Goal: Transaction & Acquisition: Download file/media

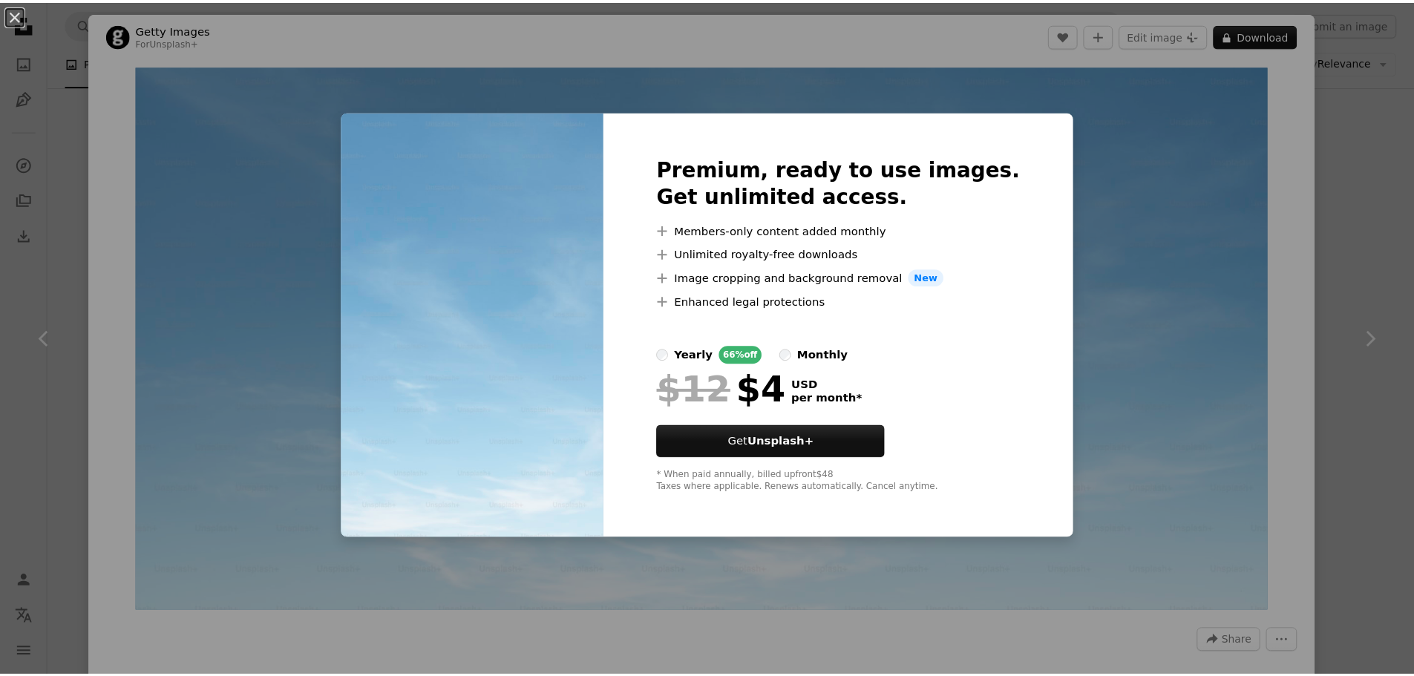
scroll to position [1188, 0]
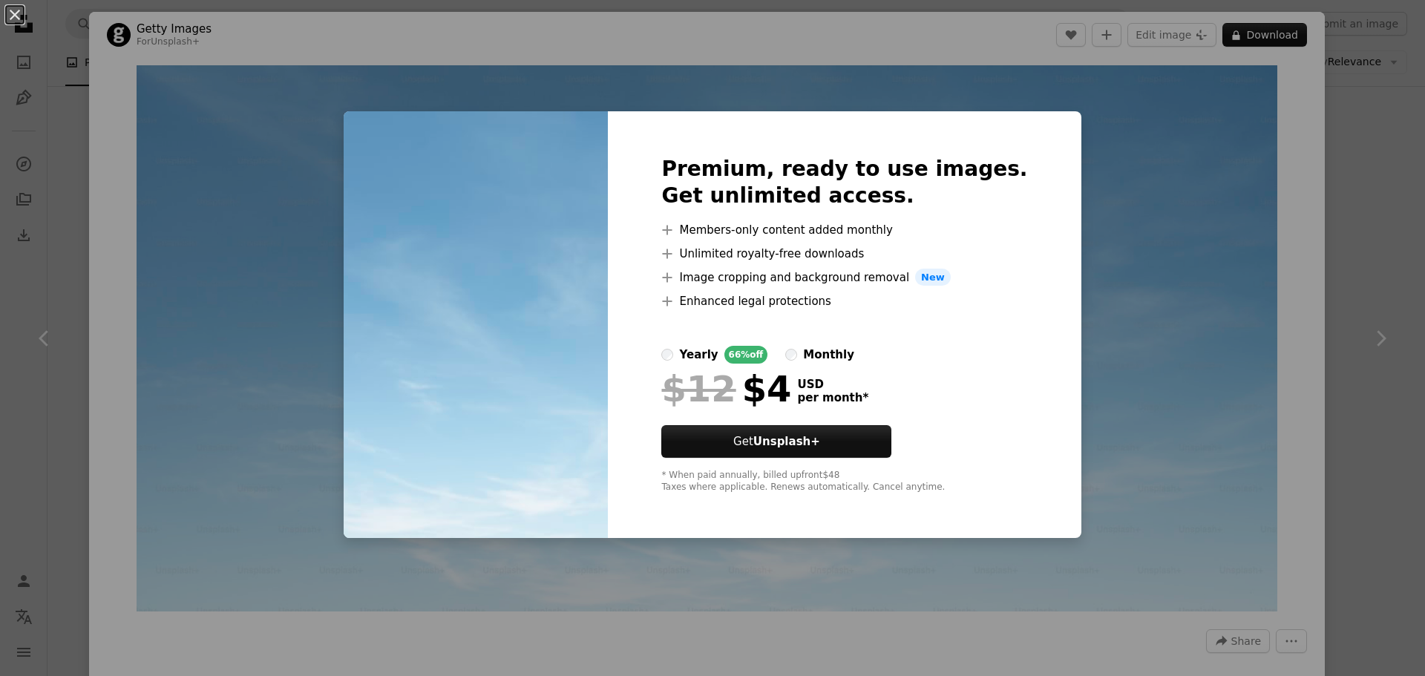
click at [1123, 155] on div "An X shape Premium, ready to use images. Get unlimited access. A plus sign Memb…" at bounding box center [712, 338] width 1425 height 676
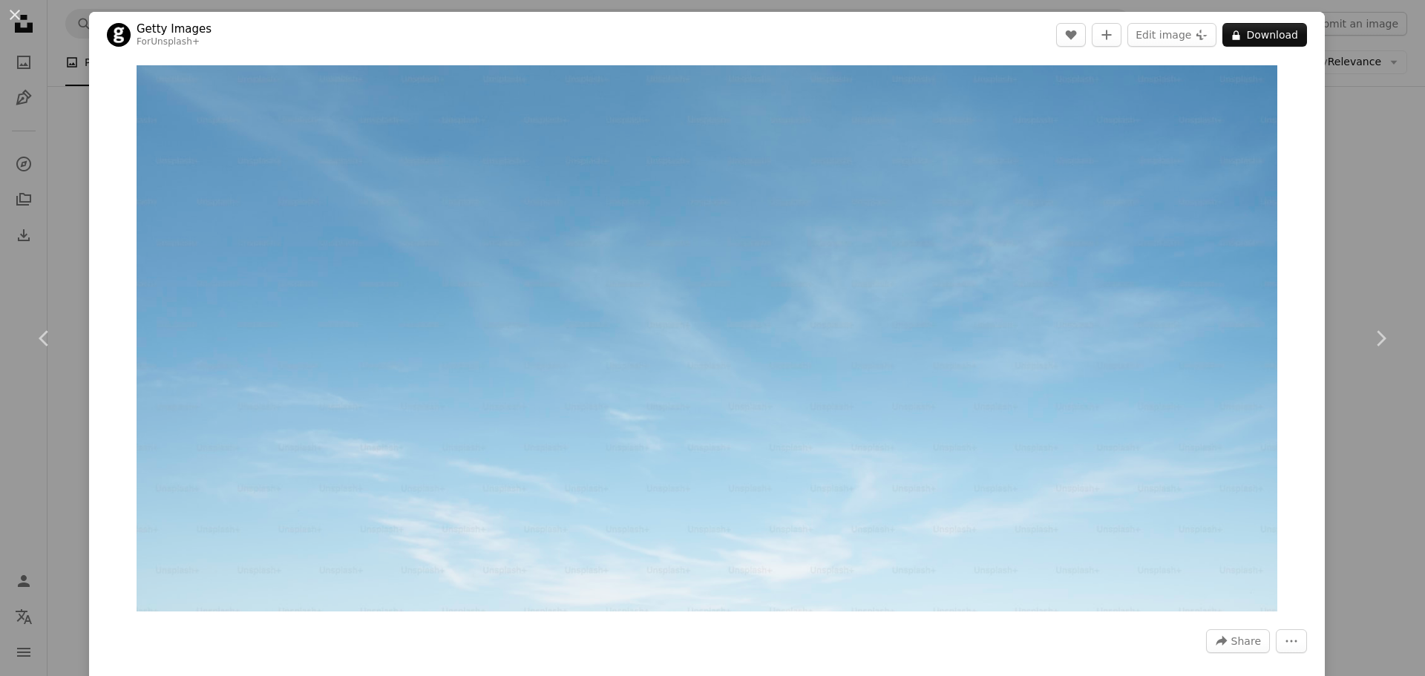
click at [1390, 218] on div "An X shape Chevron left Chevron right Getty Images For Unsplash+ A heart A plus…" at bounding box center [712, 338] width 1425 height 676
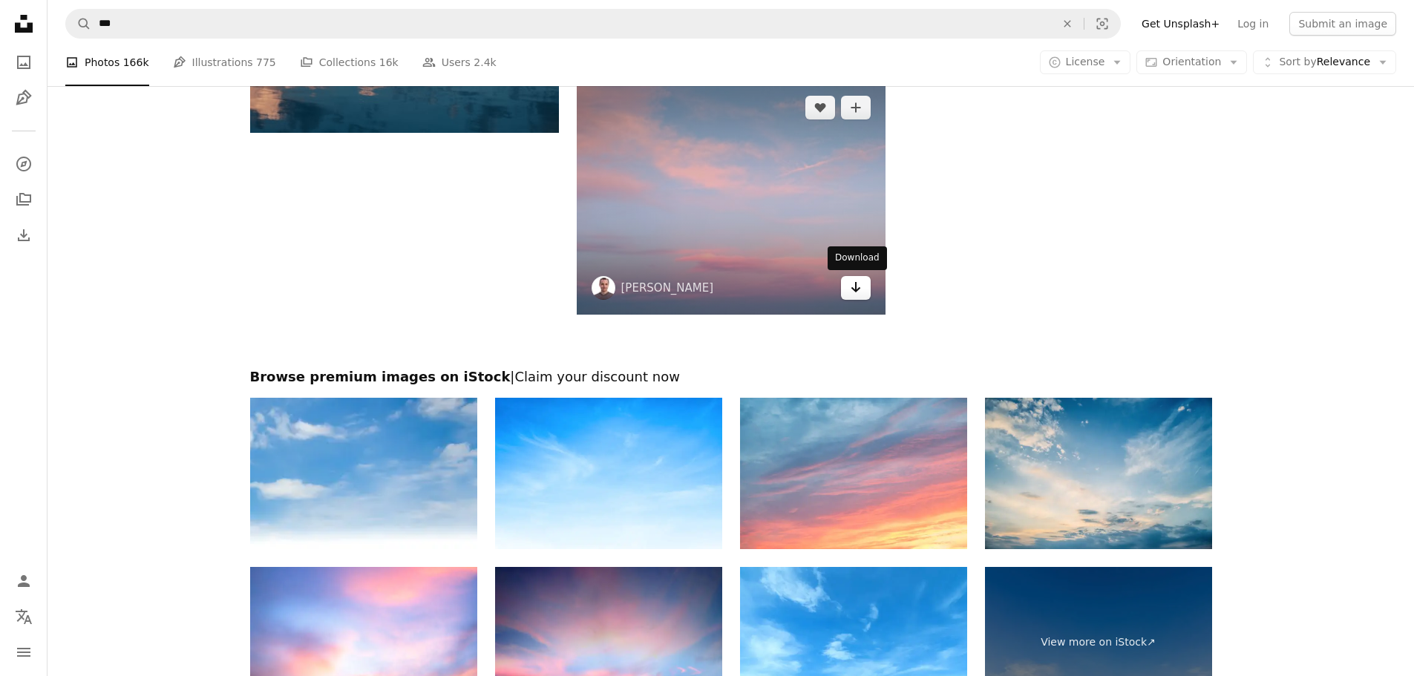
scroll to position [2673, 0]
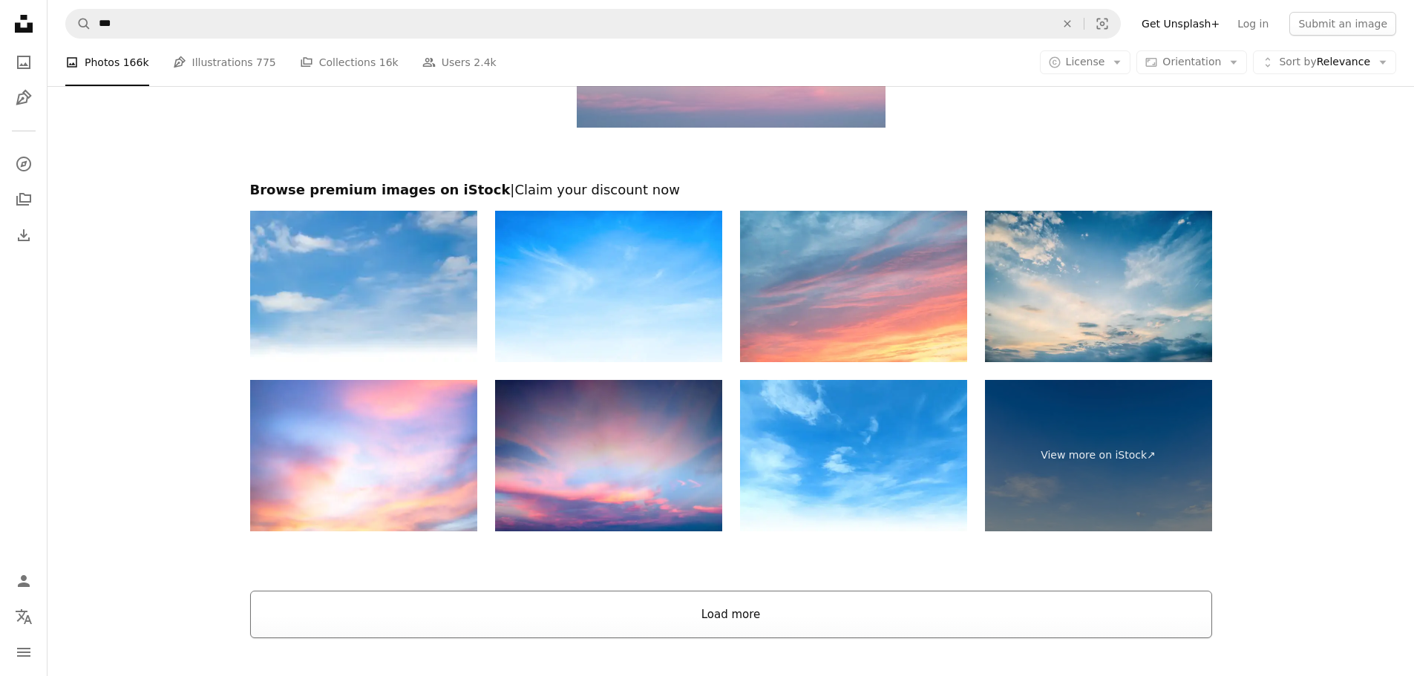
click at [774, 618] on button "Load more" at bounding box center [731, 615] width 962 height 48
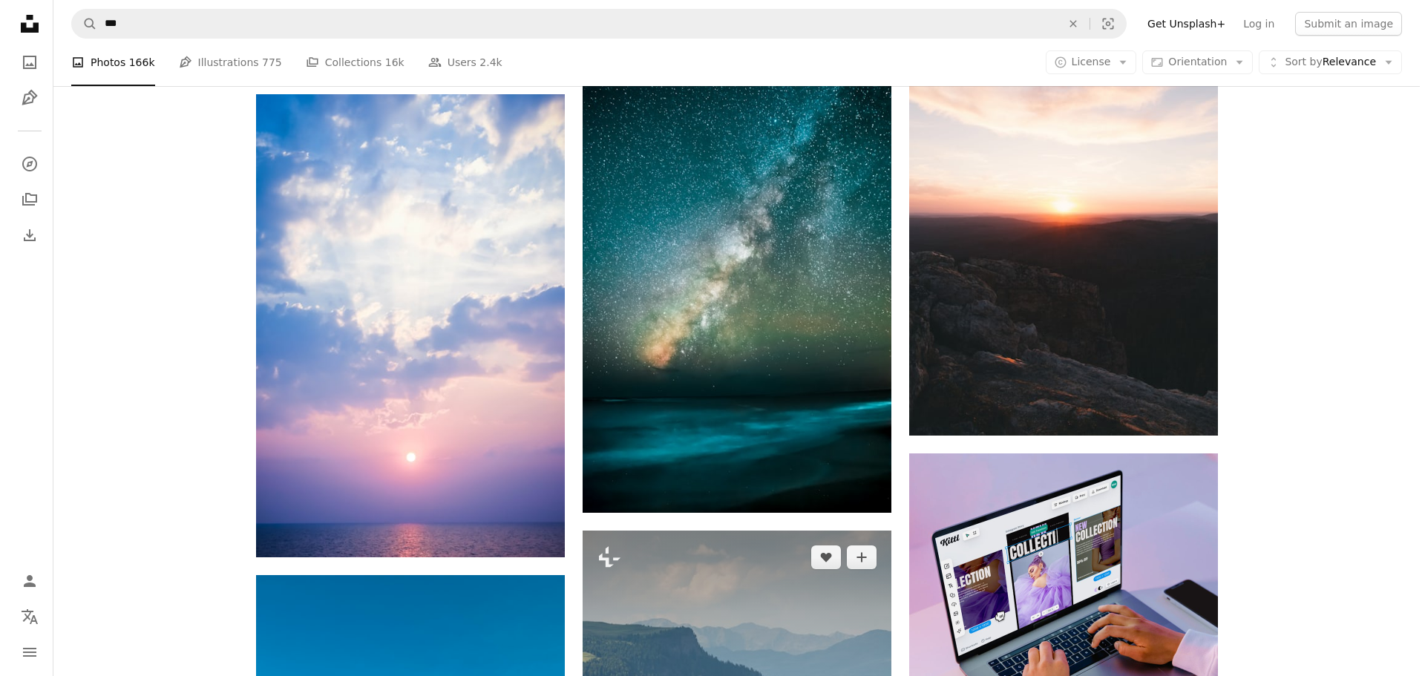
scroll to position [5568, 0]
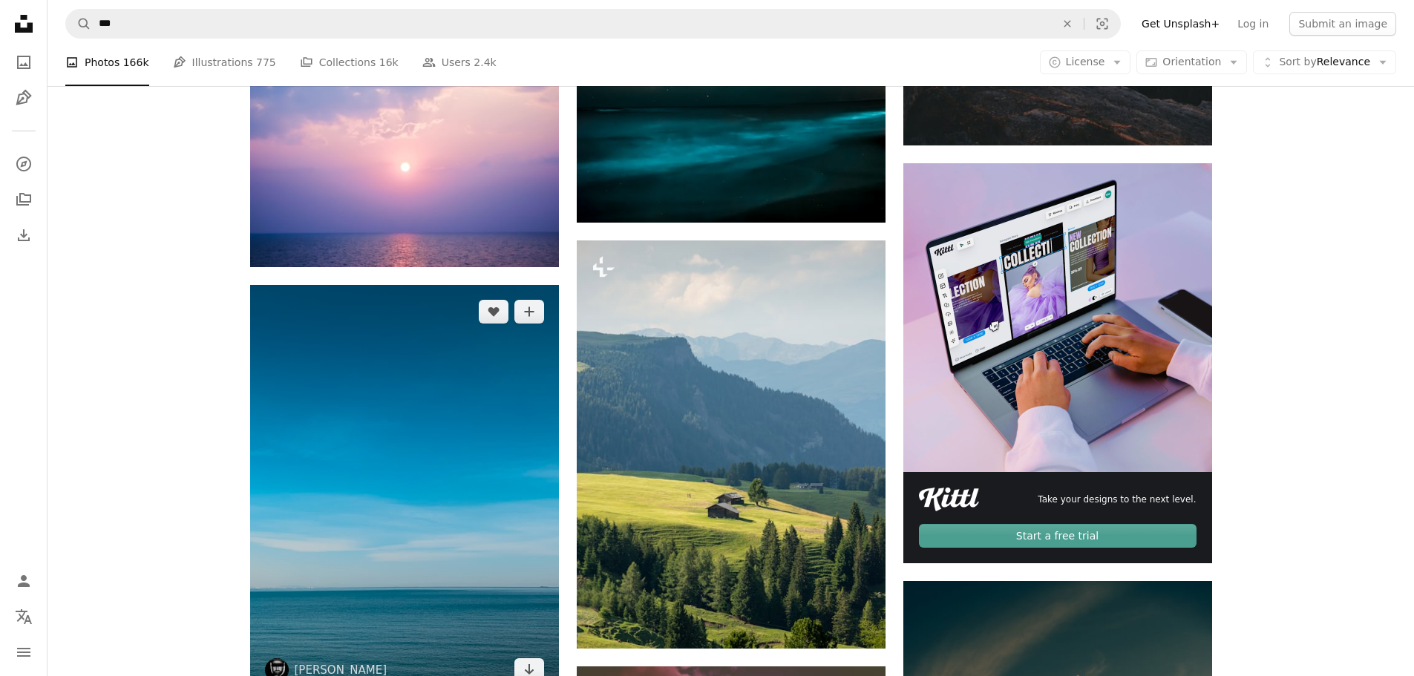
click at [468, 454] on img at bounding box center [404, 491] width 309 height 412
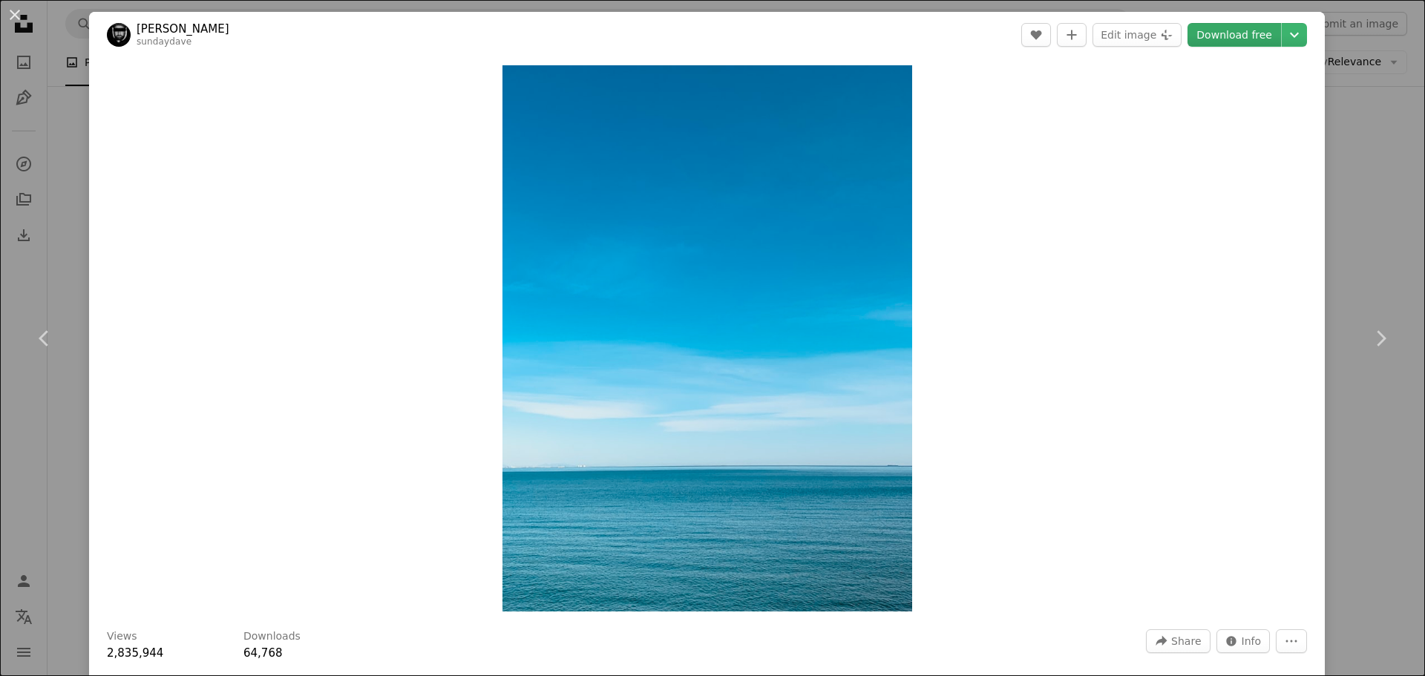
click at [1218, 33] on link "Download free" at bounding box center [1235, 35] width 94 height 24
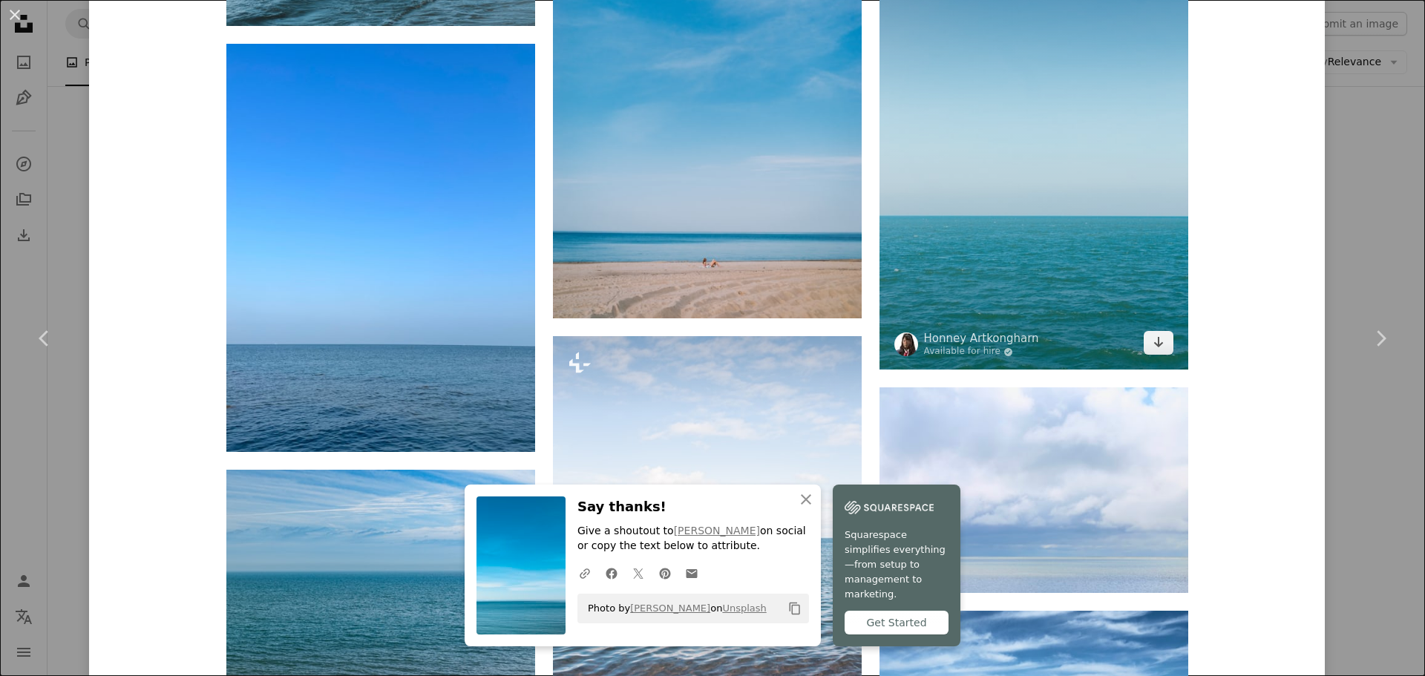
scroll to position [3044, 0]
